Goal: Transaction & Acquisition: Book appointment/travel/reservation

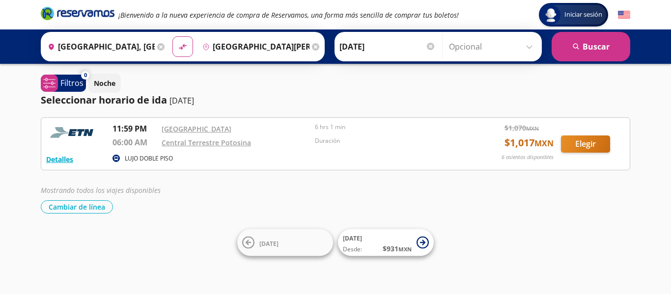
click at [158, 46] on icon at bounding box center [160, 46] width 7 height 7
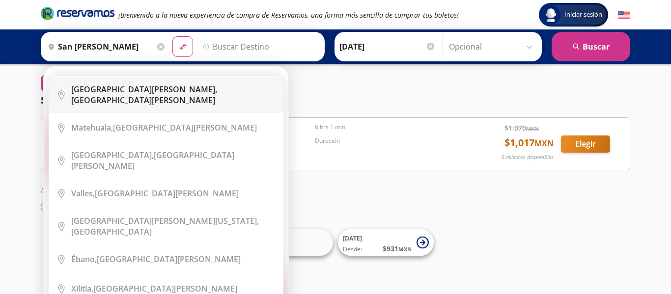
click at [155, 87] on div "[GEOGRAPHIC_DATA][PERSON_NAME], [GEOGRAPHIC_DATA][PERSON_NAME]" at bounding box center [173, 95] width 204 height 22
type input "[GEOGRAPHIC_DATA][PERSON_NAME], [GEOGRAPHIC_DATA][PERSON_NAME]"
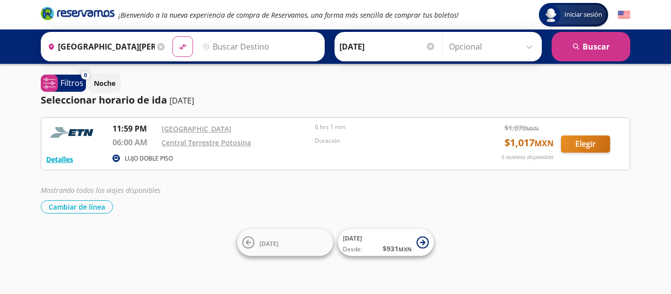
click at [229, 52] on input "Destino" at bounding box center [258, 46] width 121 height 25
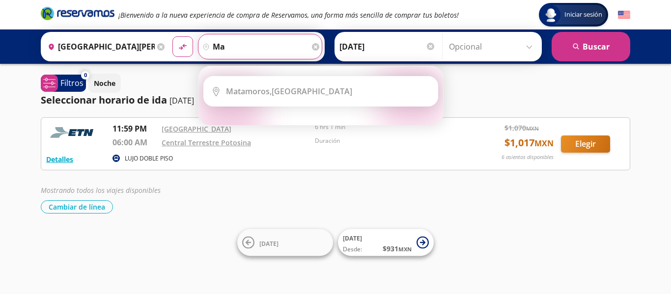
type input "m"
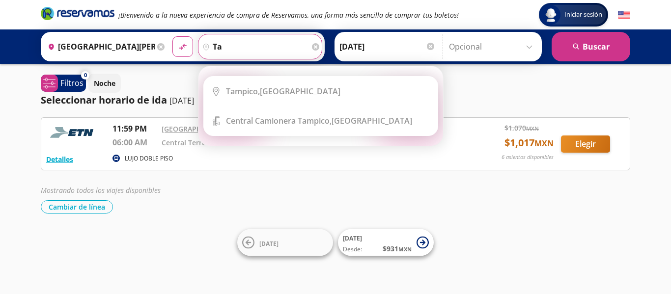
type input "t"
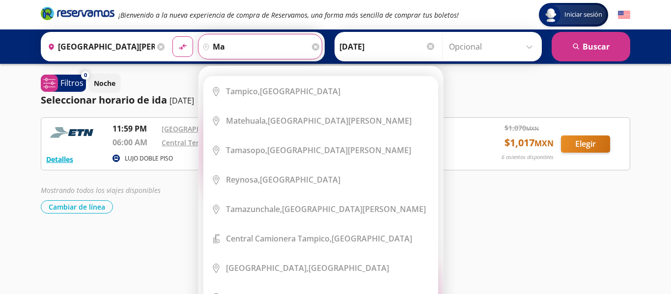
type input "m"
type input "t"
click at [244, 47] on input "ma" at bounding box center [253, 46] width 111 height 25
type input "ma"
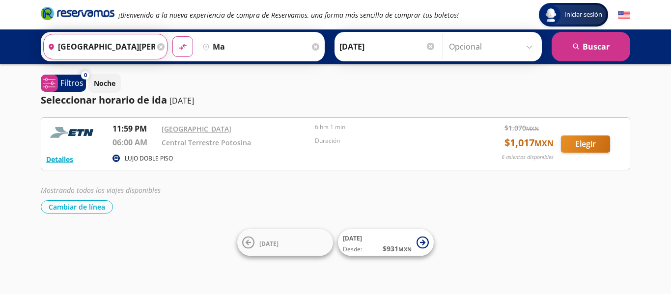
click at [124, 46] on input "[GEOGRAPHIC_DATA][PERSON_NAME], [GEOGRAPHIC_DATA][PERSON_NAME]" at bounding box center [99, 46] width 111 height 25
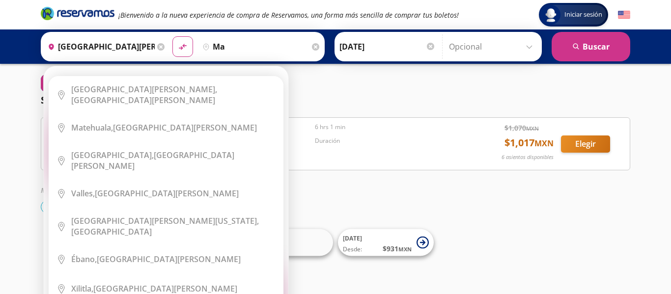
click at [159, 48] on icon at bounding box center [160, 46] width 7 height 7
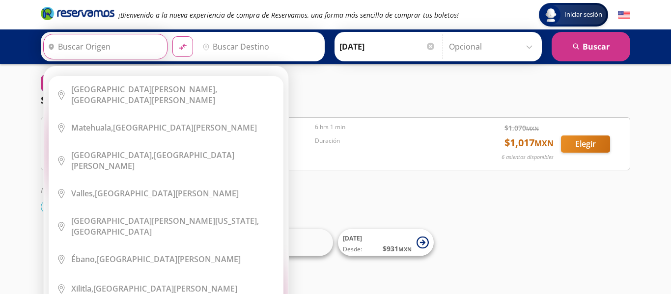
type input "n"
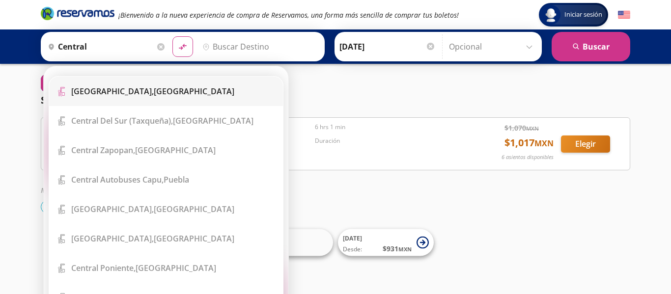
click at [143, 89] on div "[GEOGRAPHIC_DATA], [GEOGRAPHIC_DATA]" at bounding box center [152, 91] width 163 height 11
type input "[GEOGRAPHIC_DATA], [GEOGRAPHIC_DATA]"
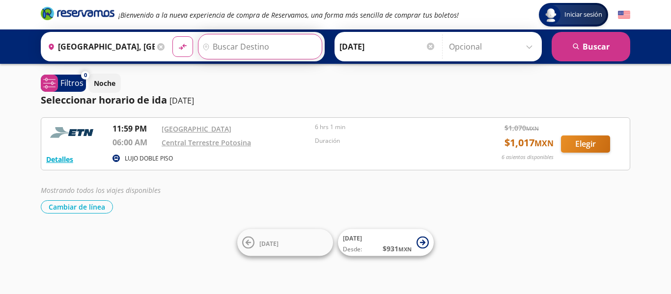
click at [252, 47] on input "Destino" at bounding box center [258, 46] width 121 height 25
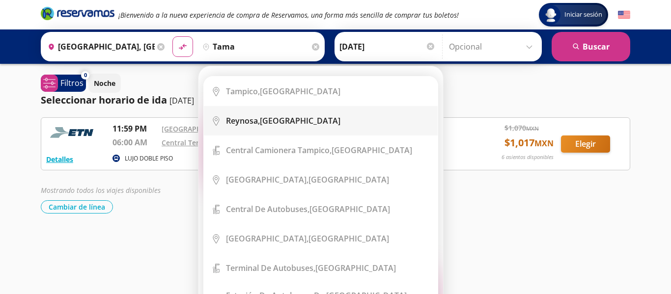
click at [247, 116] on b "Reynosa," at bounding box center [243, 120] width 34 height 11
type input "[GEOGRAPHIC_DATA], [GEOGRAPHIC_DATA]"
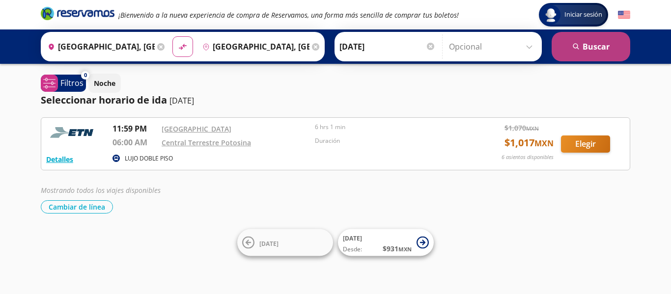
click at [562, 45] on button "search [GEOGRAPHIC_DATA]" at bounding box center [590, 46] width 79 height 29
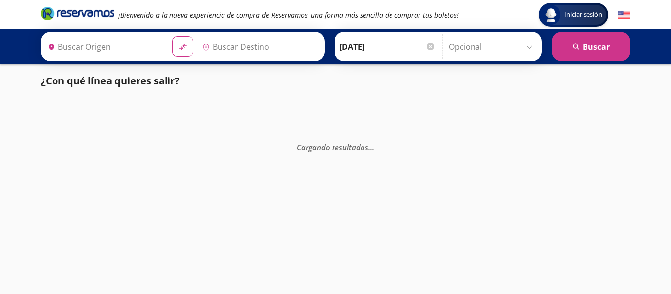
type input "[GEOGRAPHIC_DATA], [GEOGRAPHIC_DATA]"
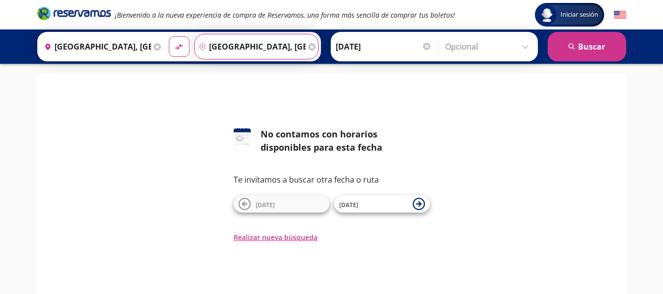
click at [273, 44] on input "[GEOGRAPHIC_DATA], [GEOGRAPHIC_DATA]" at bounding box center [250, 46] width 111 height 25
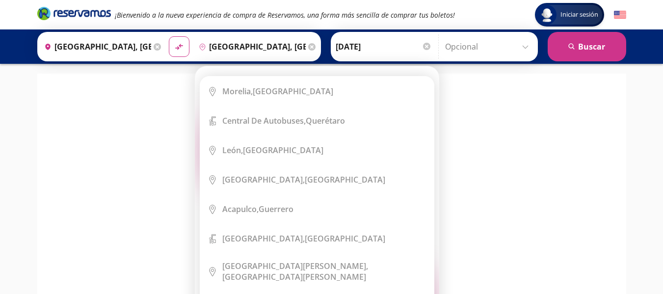
click at [308, 48] on icon at bounding box center [311, 46] width 7 height 7
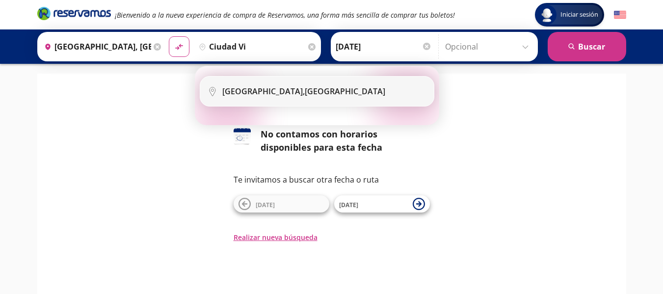
click at [283, 85] on li "City Icon [GEOGRAPHIC_DATA], [GEOGRAPHIC_DATA]" at bounding box center [317, 91] width 234 height 29
type input "[GEOGRAPHIC_DATA], [GEOGRAPHIC_DATA]"
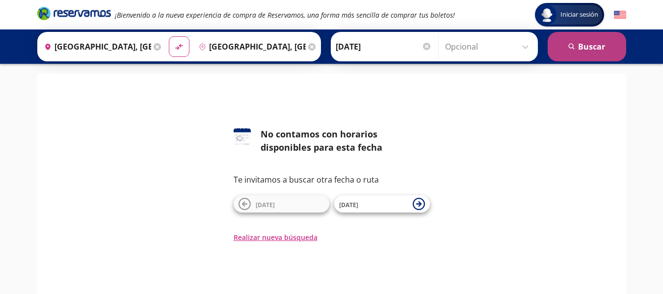
click at [588, 53] on button "search [GEOGRAPHIC_DATA]" at bounding box center [587, 46] width 79 height 29
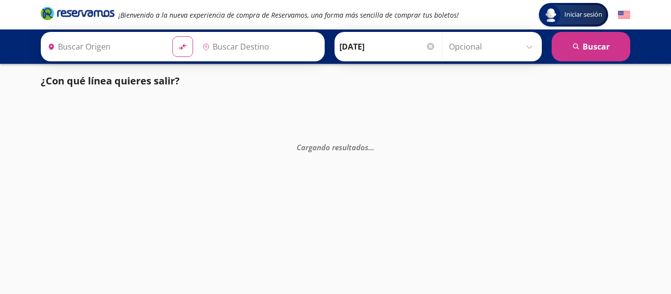
type input "[GEOGRAPHIC_DATA], [GEOGRAPHIC_DATA]"
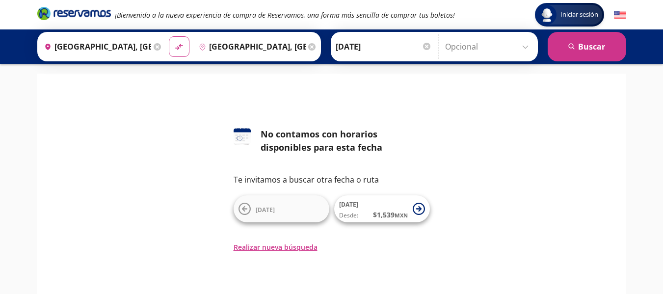
click at [308, 47] on icon at bounding box center [311, 46] width 7 height 7
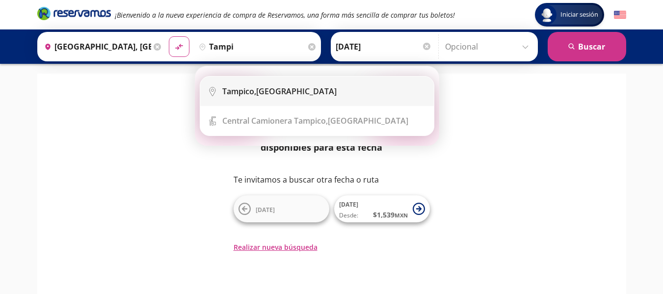
click at [271, 88] on div "[GEOGRAPHIC_DATA], [GEOGRAPHIC_DATA]" at bounding box center [279, 91] width 114 height 11
type input "[GEOGRAPHIC_DATA], [GEOGRAPHIC_DATA]"
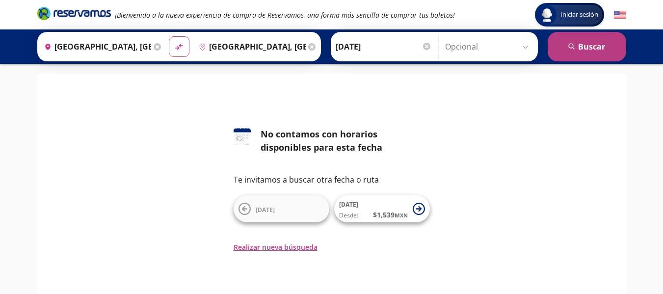
click at [581, 49] on button "search [GEOGRAPHIC_DATA]" at bounding box center [587, 46] width 79 height 29
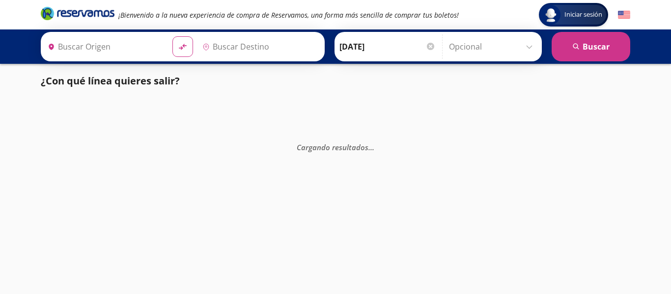
type input "[GEOGRAPHIC_DATA], [GEOGRAPHIC_DATA]"
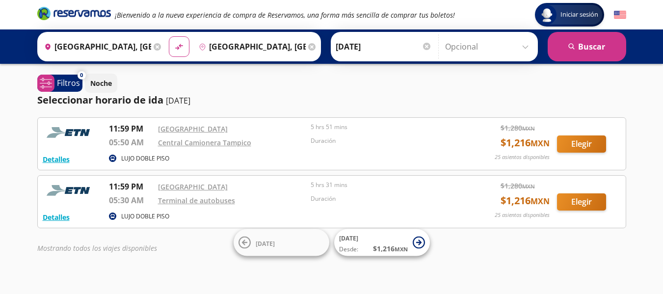
click at [158, 45] on icon at bounding box center [157, 46] width 7 height 7
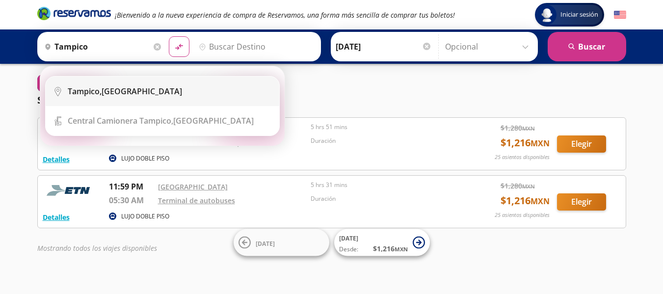
click at [92, 99] on li "City Icon [GEOGRAPHIC_DATA], [GEOGRAPHIC_DATA]" at bounding box center [163, 91] width 234 height 29
type input "[GEOGRAPHIC_DATA], [GEOGRAPHIC_DATA]"
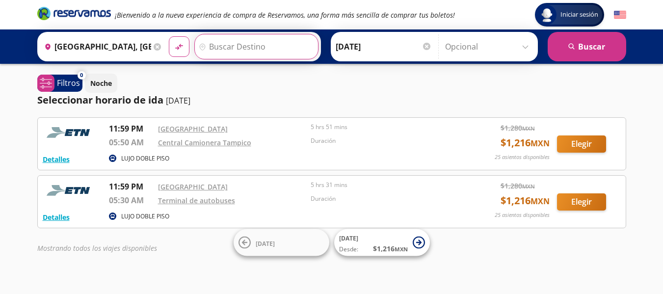
click at [229, 48] on input "Destino" at bounding box center [255, 46] width 121 height 25
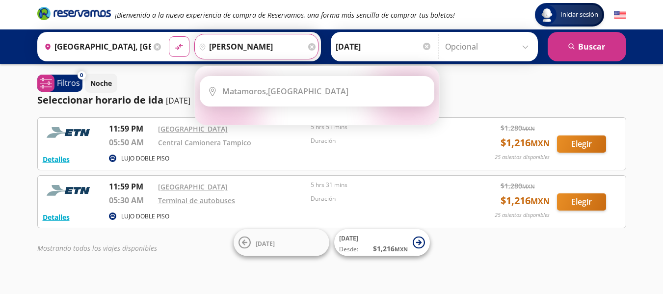
click at [281, 47] on input "[PERSON_NAME]" at bounding box center [250, 46] width 111 height 25
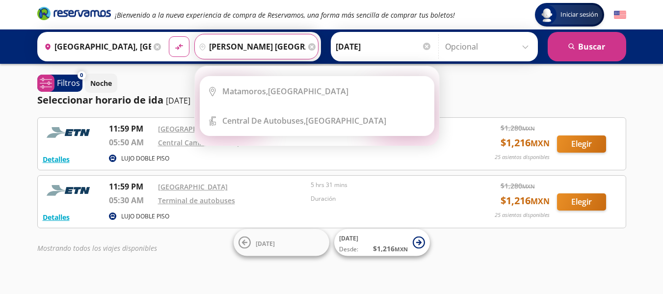
type input "[PERSON_NAME] [GEOGRAPHIC_DATA]"
click at [169, 36] on button "material-symbols:compare-arrows-rounded" at bounding box center [179, 46] width 21 height 21
click at [308, 48] on icon at bounding box center [311, 46] width 7 height 7
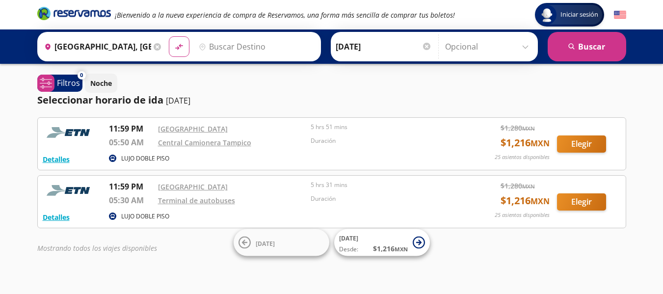
click at [154, 46] on icon at bounding box center [157, 46] width 7 height 7
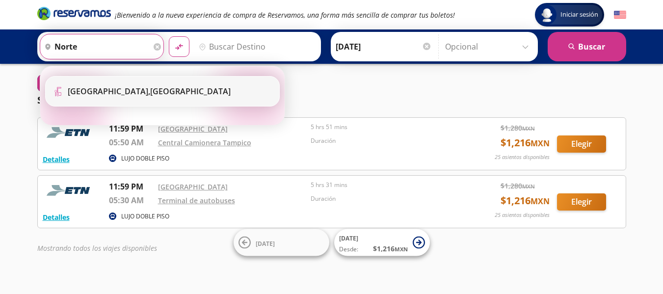
click at [142, 93] on div "[GEOGRAPHIC_DATA], [GEOGRAPHIC_DATA]" at bounding box center [149, 91] width 163 height 11
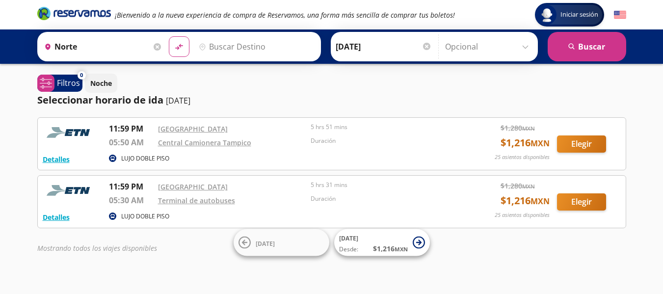
type input "[GEOGRAPHIC_DATA], [GEOGRAPHIC_DATA]"
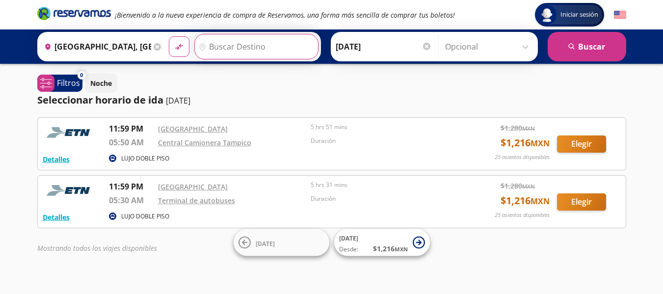
click at [228, 41] on input "Destino" at bounding box center [255, 46] width 121 height 25
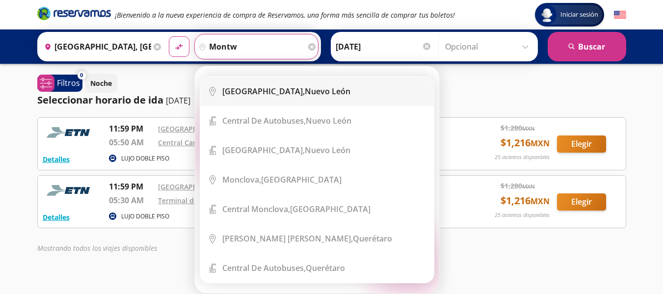
click at [266, 102] on li "City Icon [GEOGRAPHIC_DATA], [GEOGRAPHIC_DATA][PERSON_NAME]" at bounding box center [317, 91] width 234 height 29
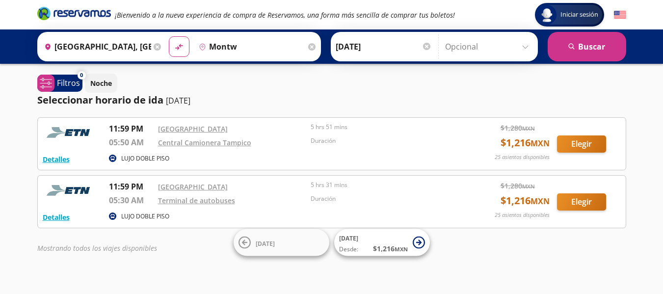
type input "[GEOGRAPHIC_DATA], [GEOGRAPHIC_DATA][PERSON_NAME]"
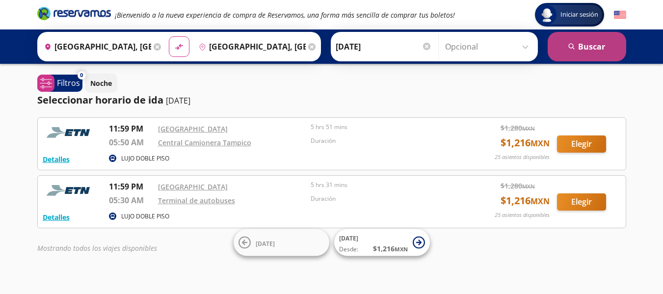
click at [572, 41] on button "search [GEOGRAPHIC_DATA]" at bounding box center [587, 46] width 79 height 29
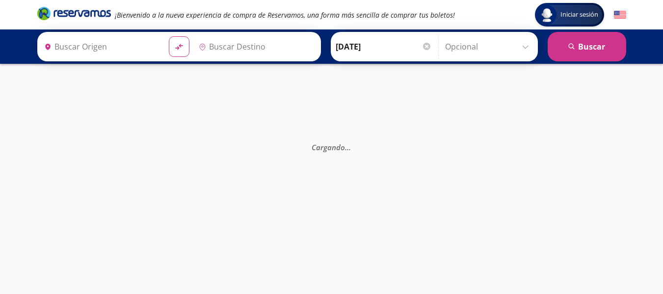
type input "[GEOGRAPHIC_DATA], [GEOGRAPHIC_DATA][PERSON_NAME]"
type input "[GEOGRAPHIC_DATA], [GEOGRAPHIC_DATA]"
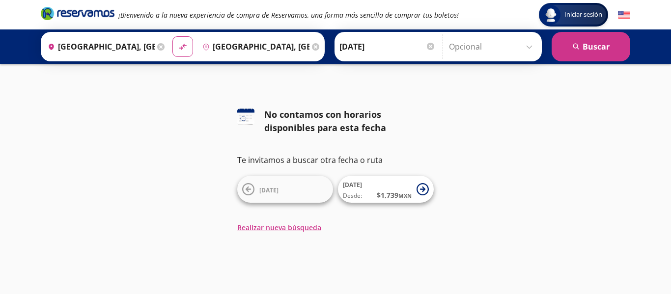
click at [312, 45] on icon at bounding box center [315, 46] width 7 height 7
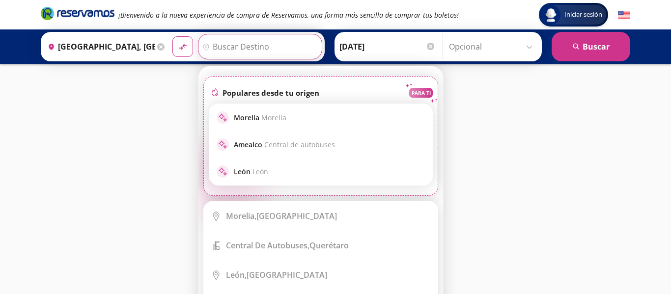
click at [250, 38] on input "Destino" at bounding box center [258, 46] width 121 height 25
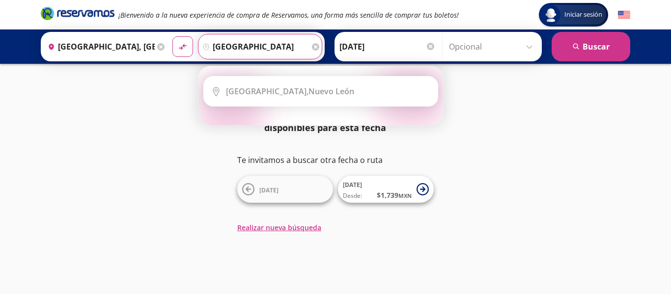
type input "[GEOGRAPHIC_DATA]"
click at [172, 36] on button "material-symbols:compare-arrows-rounded" at bounding box center [182, 46] width 21 height 21
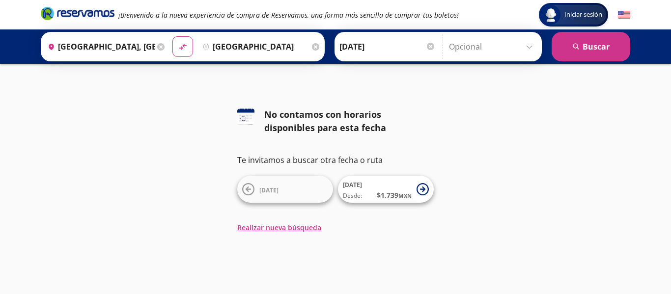
click at [157, 48] on icon at bounding box center [160, 46] width 7 height 7
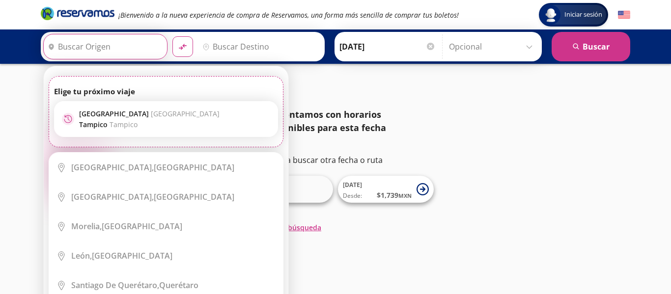
click at [115, 46] on input "Origen" at bounding box center [104, 46] width 121 height 25
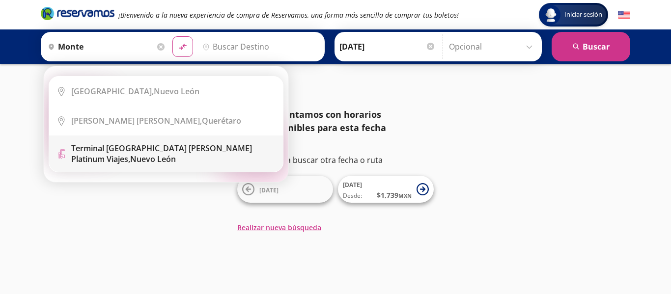
click at [123, 144] on b "Terminal [GEOGRAPHIC_DATA] [PERSON_NAME] Platinum Viajes," at bounding box center [161, 154] width 181 height 22
type input "Terminal [GEOGRAPHIC_DATA] [PERSON_NAME] Platinum Viajes, [GEOGRAPHIC_DATA][PER…"
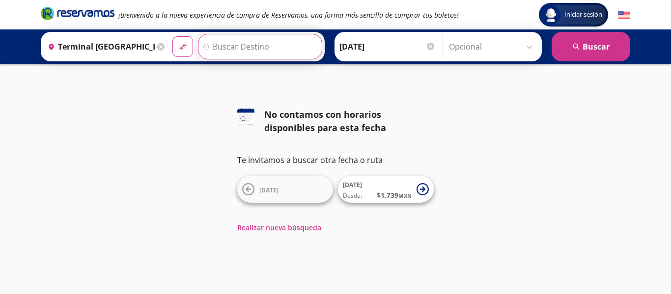
click at [228, 41] on input "Destino" at bounding box center [258, 46] width 121 height 25
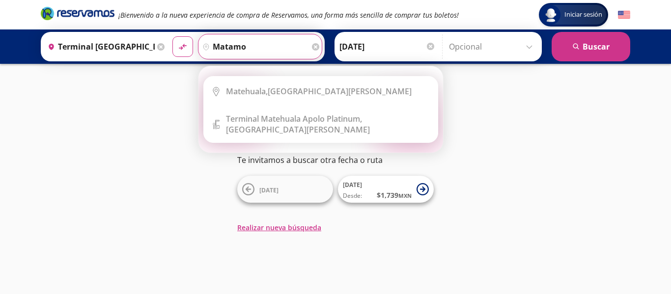
type input "matamo"
click at [312, 47] on icon at bounding box center [315, 46] width 7 height 7
